Goal: Task Accomplishment & Management: Manage account settings

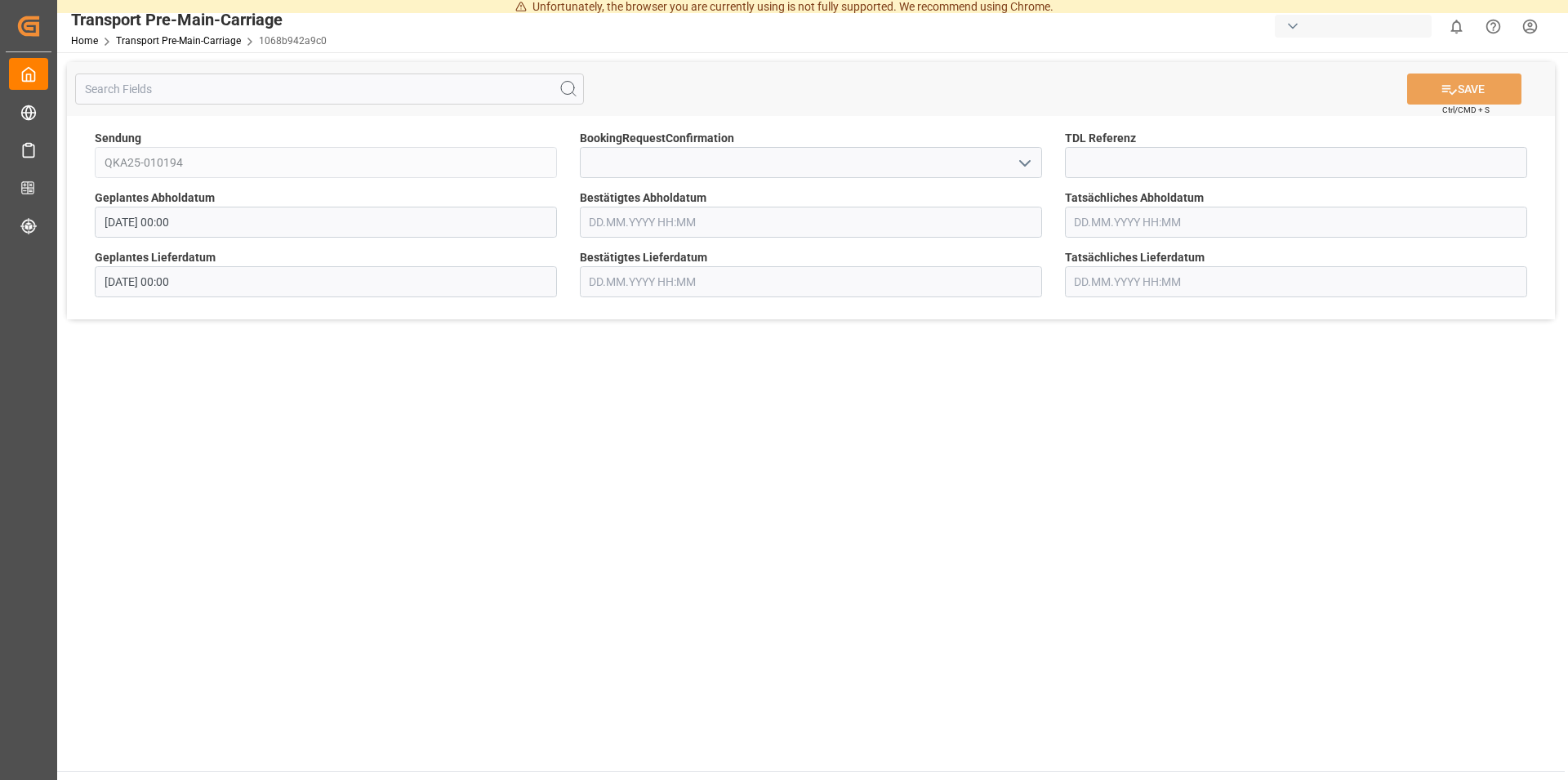
click at [1025, 169] on icon "open menu" at bounding box center [1025, 164] width 20 height 20
click at [1025, 168] on icon "close menu" at bounding box center [1025, 164] width 20 height 20
click at [738, 224] on input "text" at bounding box center [811, 221] width 462 height 31
click at [660, 390] on div "17" at bounding box center [664, 386] width 21 height 20
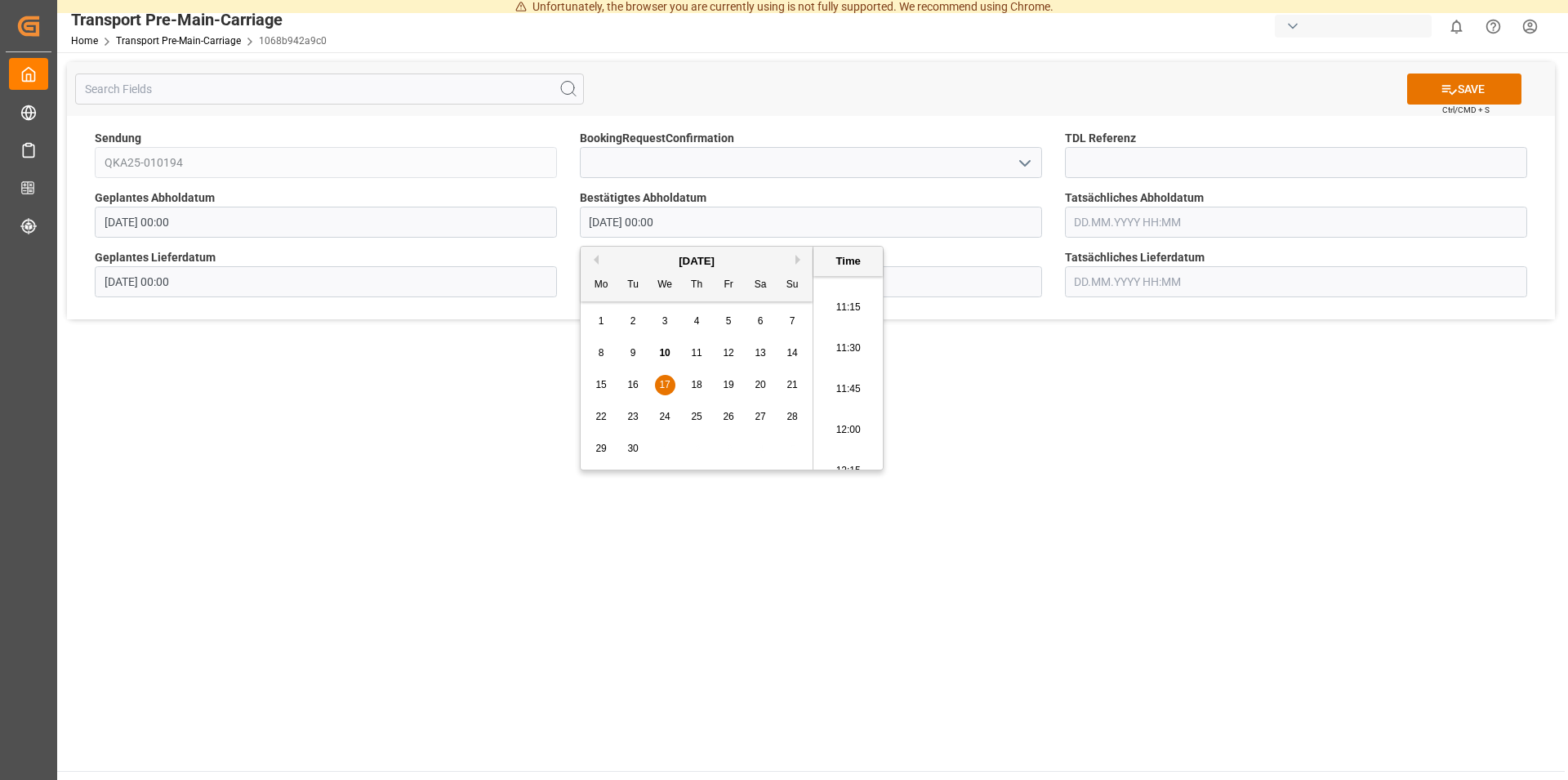
scroll to position [1857, 0]
click at [844, 443] on li "12:15" at bounding box center [848, 442] width 69 height 41
type input "[DATE] 12:15"
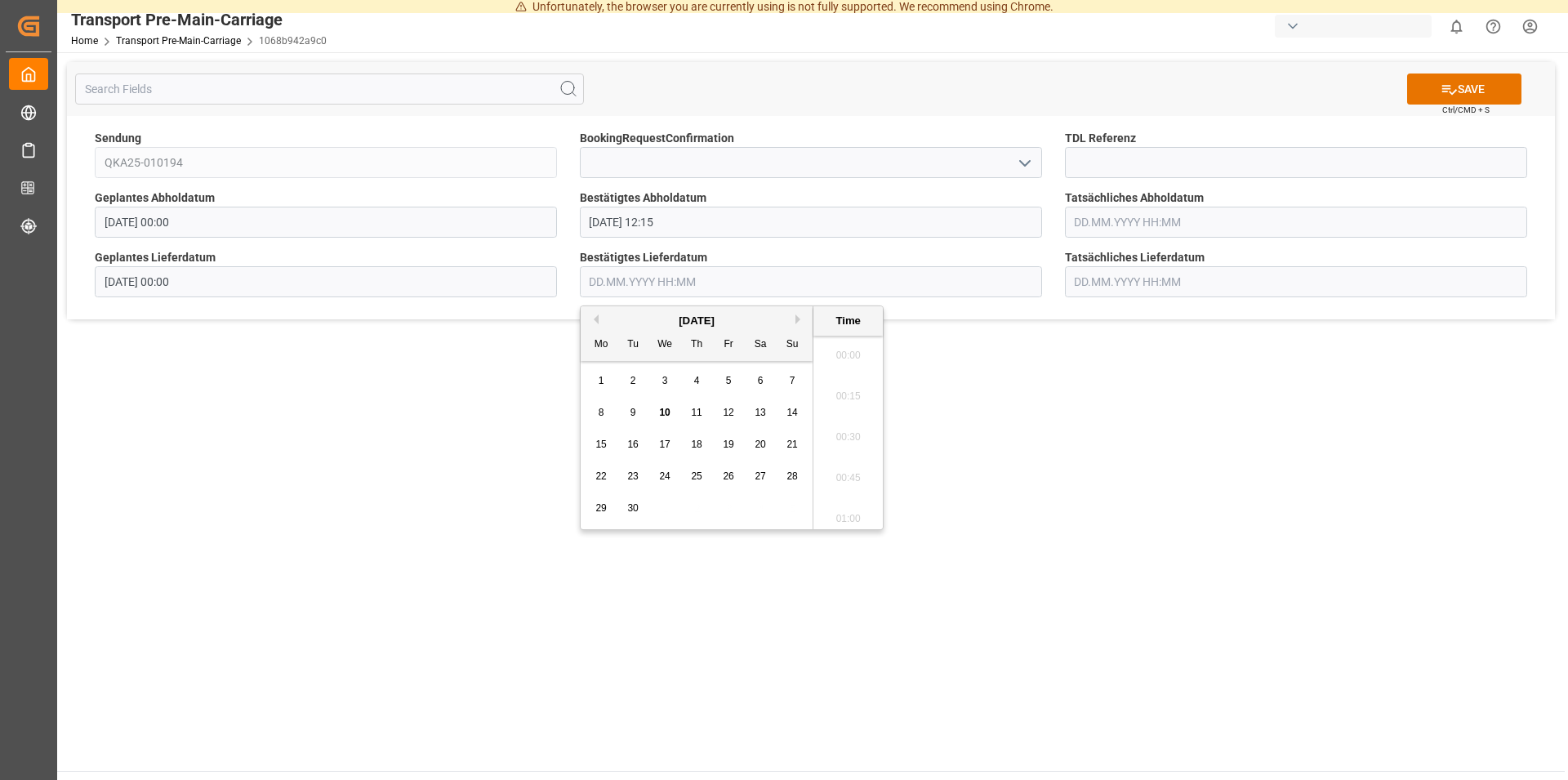
click at [676, 277] on input "text" at bounding box center [811, 281] width 462 height 31
click at [724, 447] on span "19" at bounding box center [728, 445] width 11 height 12
click at [839, 405] on li "13:45" at bounding box center [848, 400] width 69 height 41
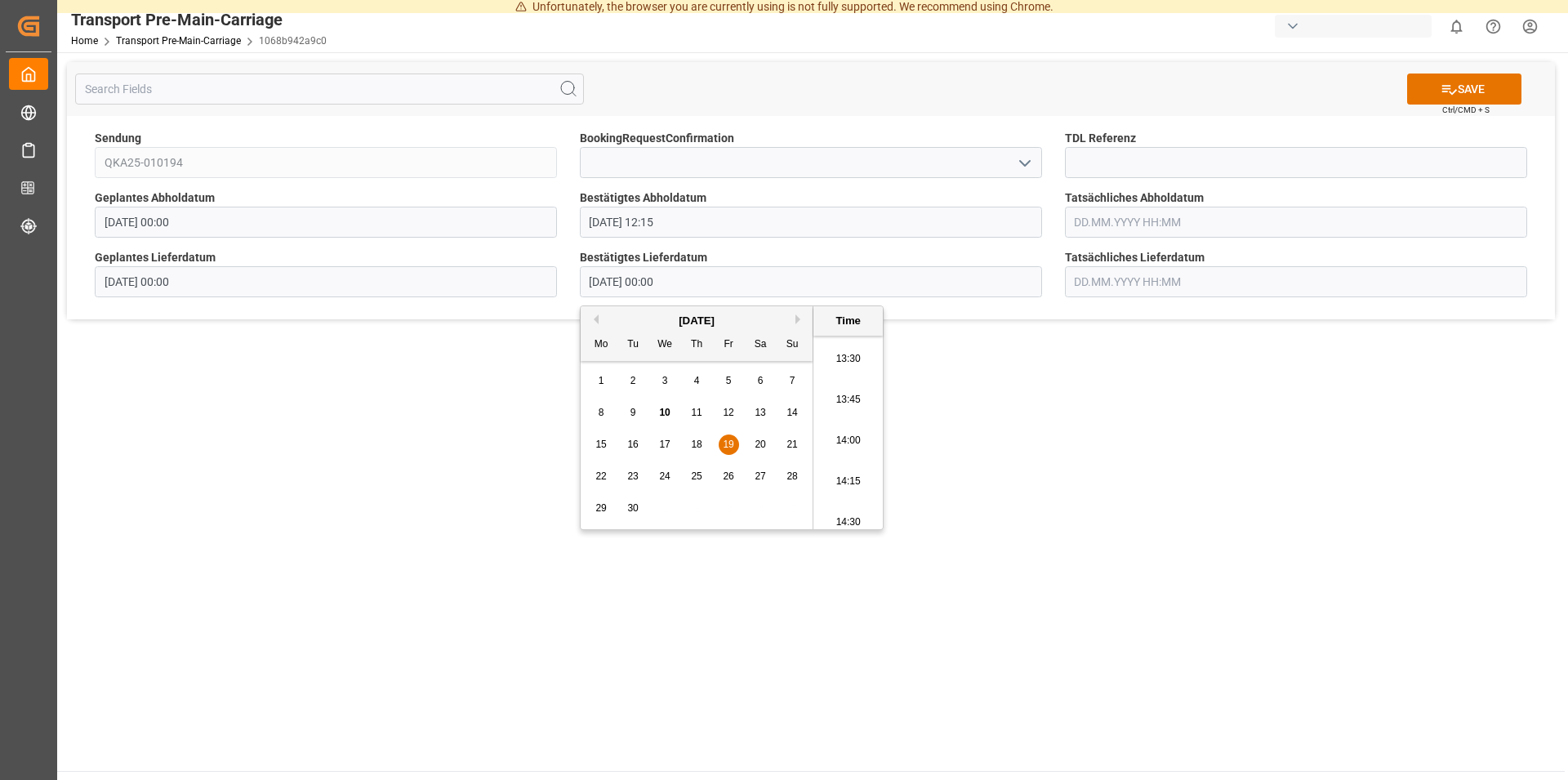
type input "[DATE] 13:45"
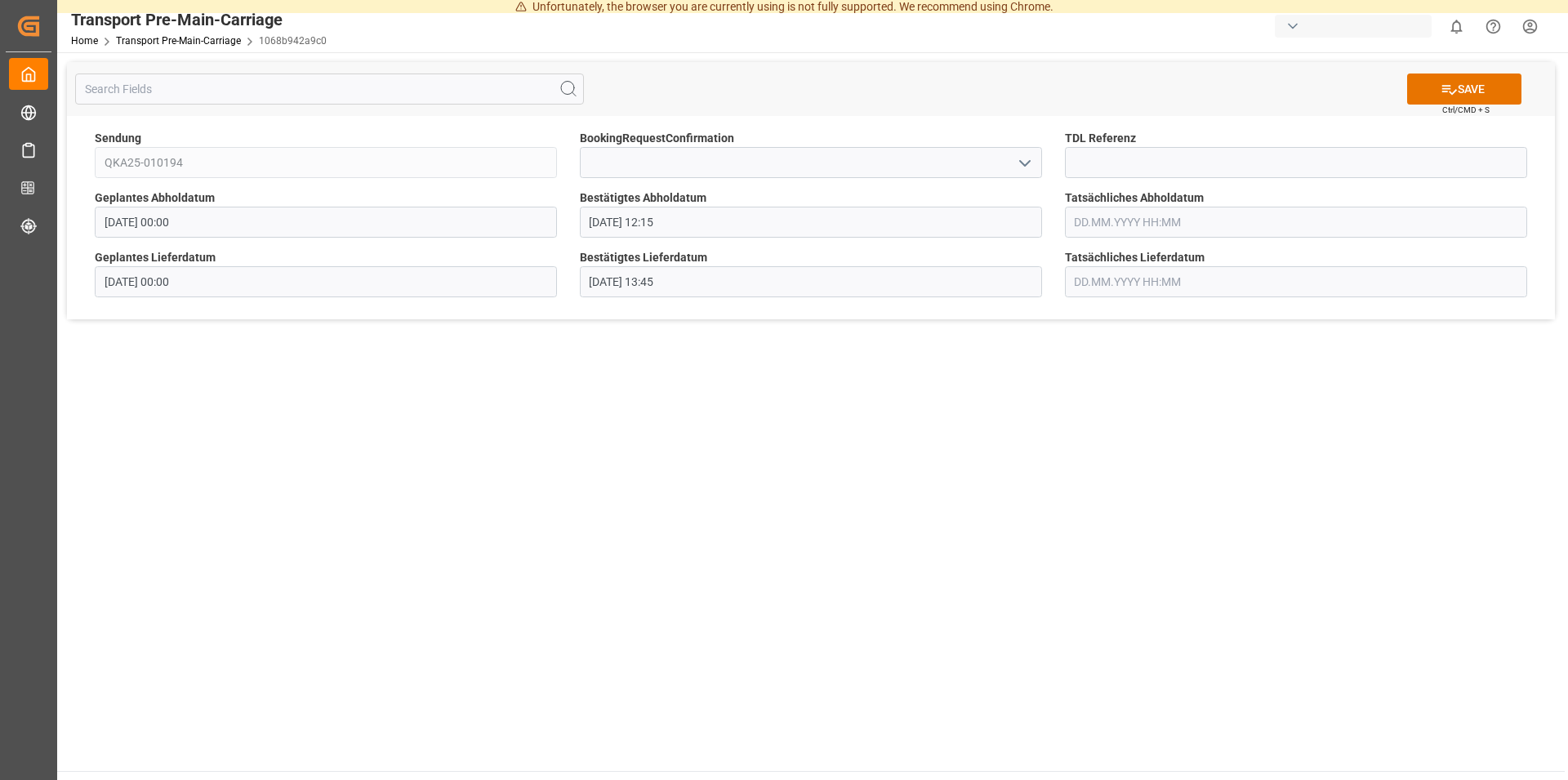
click at [1047, 390] on main "SAVE Ctrl/CMD + S Sendung QKA25-010194 BookingRequestConfirmation TDL Referenz …" at bounding box center [811, 412] width 1508 height 719
click at [1118, 159] on input at bounding box center [1296, 162] width 462 height 31
click at [1096, 173] on input at bounding box center [1296, 162] width 462 height 31
type input "36400"
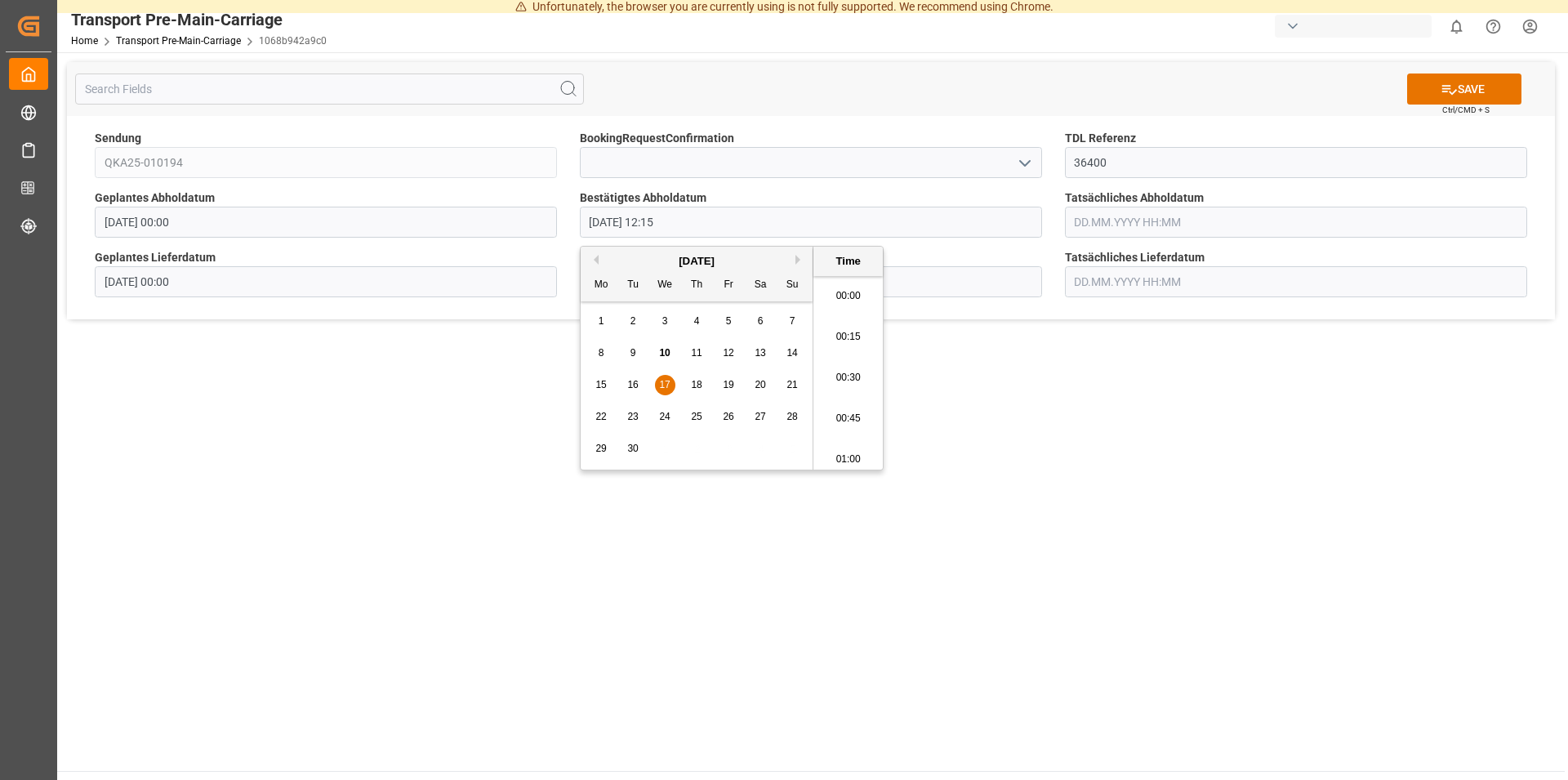
scroll to position [1925, 0]
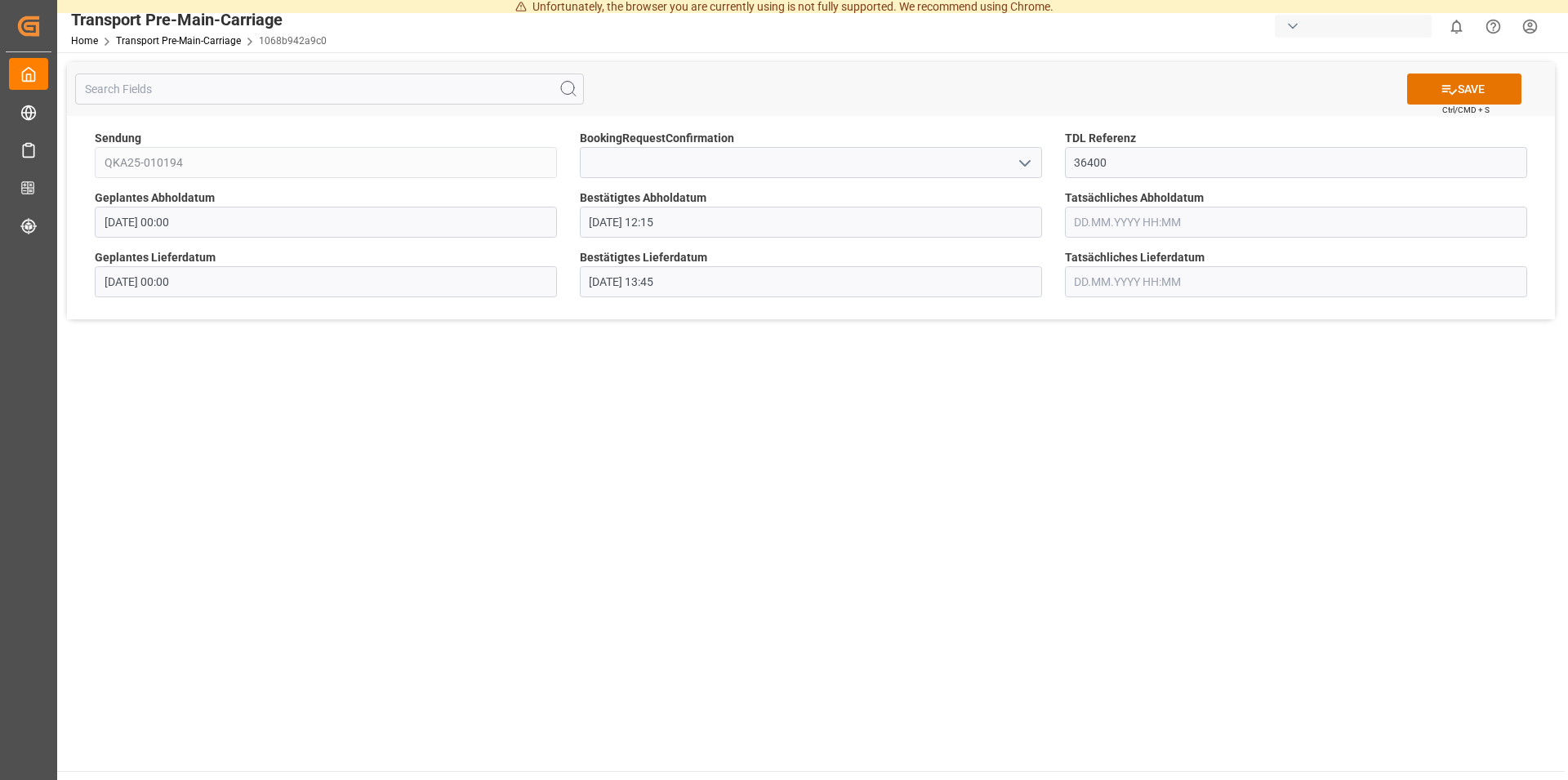
click at [1090, 407] on main "SAVE Ctrl/CMD + S Sendung QKA25-010194 BookingRequestConfirmation TDL Referenz …" at bounding box center [811, 412] width 1508 height 719
click at [1461, 90] on button "SAVE" at bounding box center [1464, 88] width 114 height 31
